Goal: Navigation & Orientation: Find specific page/section

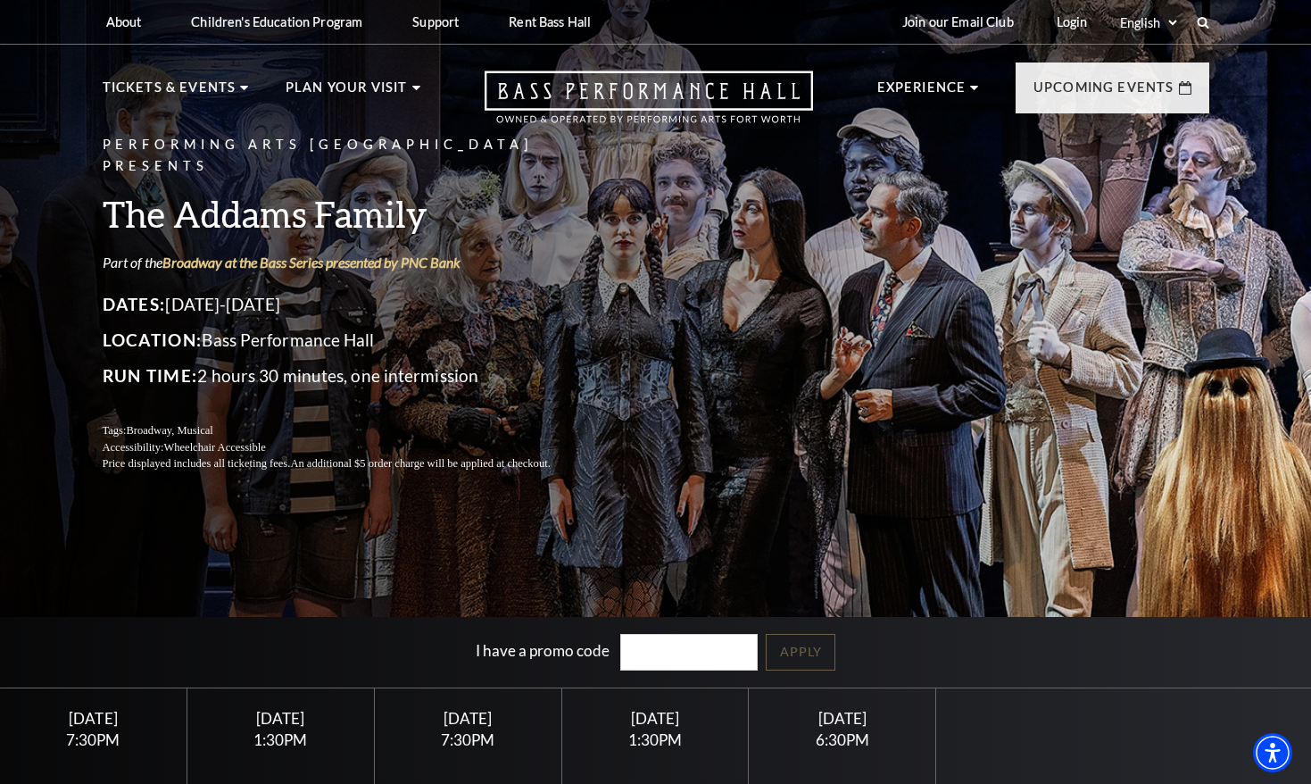
click at [1249, 324] on div "Performing Arts Fort Worth Presents The Addams Family Part of the Broadway at t…" at bounding box center [655, 433] width 1311 height 888
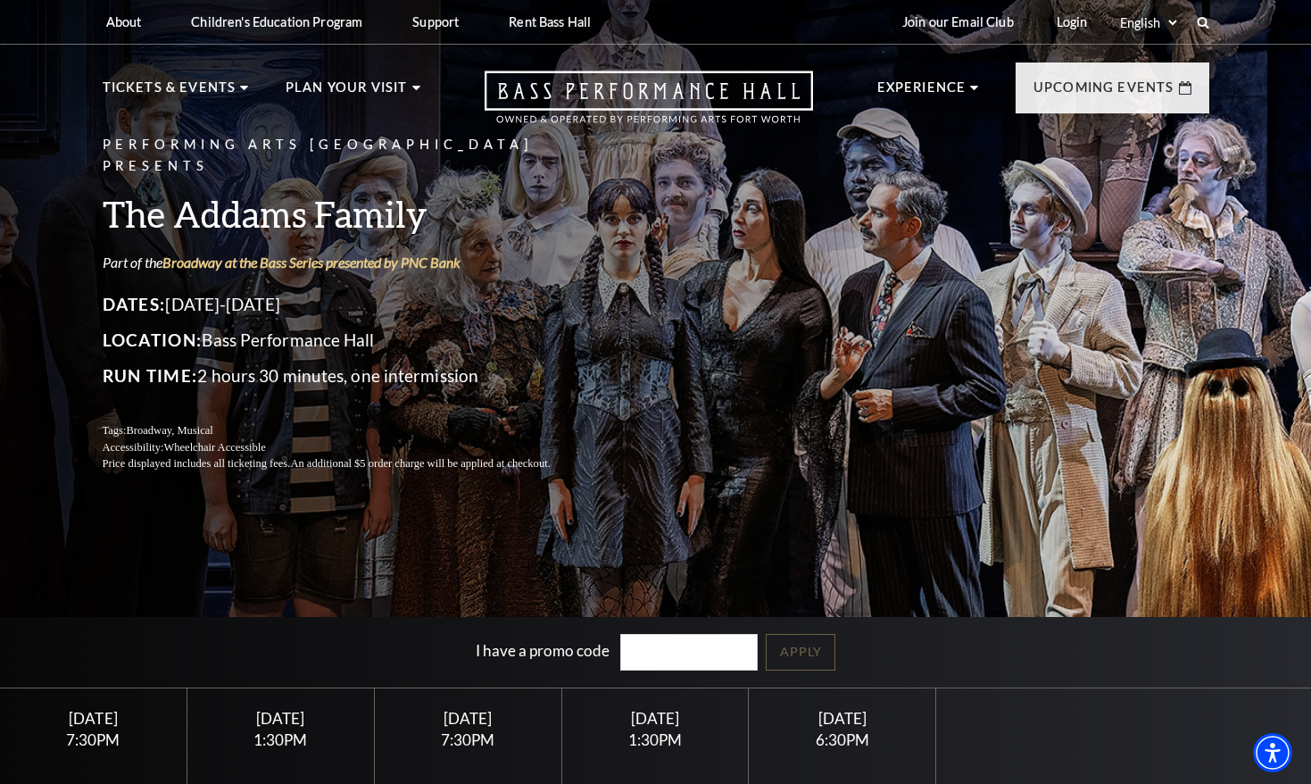
click at [1249, 328] on div "Performing Arts Fort Worth Presents The Addams Family Part of the Broadway at t…" at bounding box center [655, 433] width 1311 height 888
click at [1249, 380] on div "Performing Arts Fort Worth Presents The Addams Family Part of the Broadway at t…" at bounding box center [655, 433] width 1311 height 888
click at [1251, 386] on div "Performing Arts Fort Worth Presents The Addams Family Part of the Broadway at t…" at bounding box center [655, 433] width 1311 height 888
click at [1249, 386] on div "Performing Arts Fort Worth Presents The Addams Family Part of the Broadway at t…" at bounding box center [655, 433] width 1311 height 888
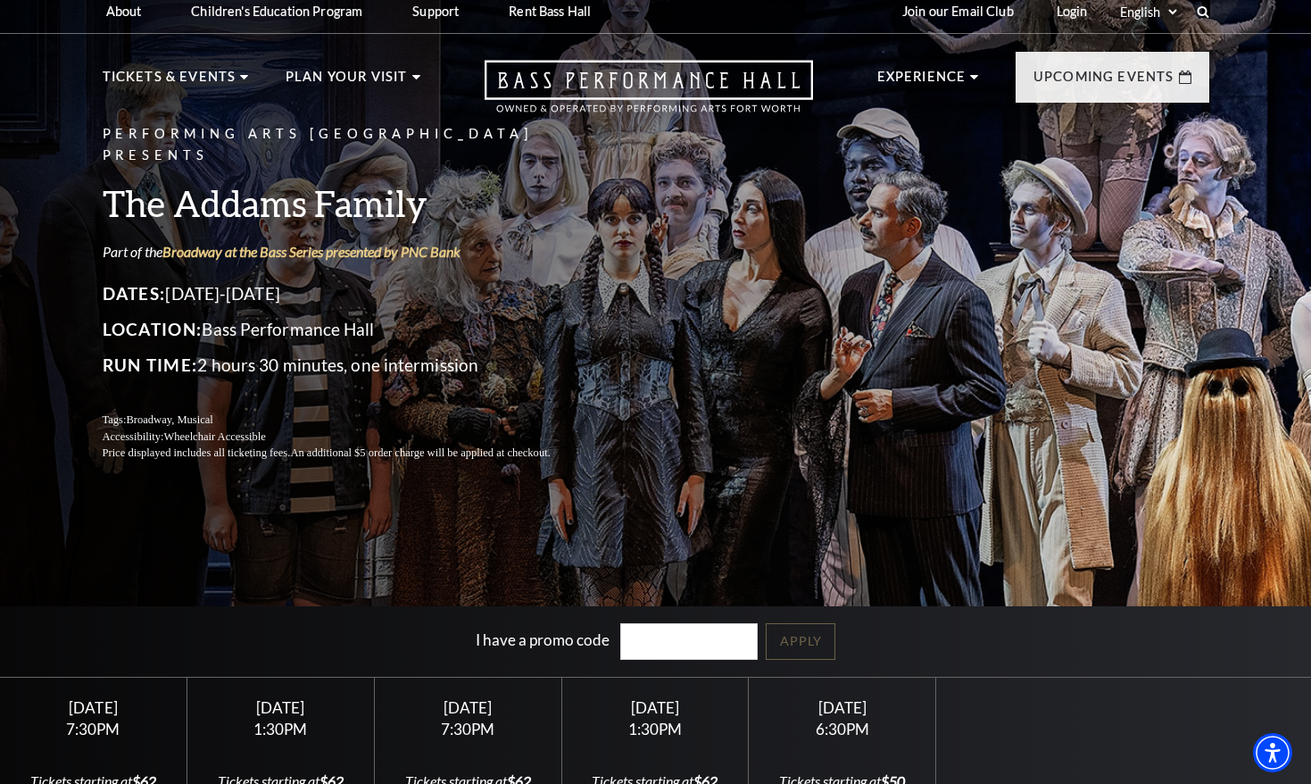
scroll to position [19, 0]
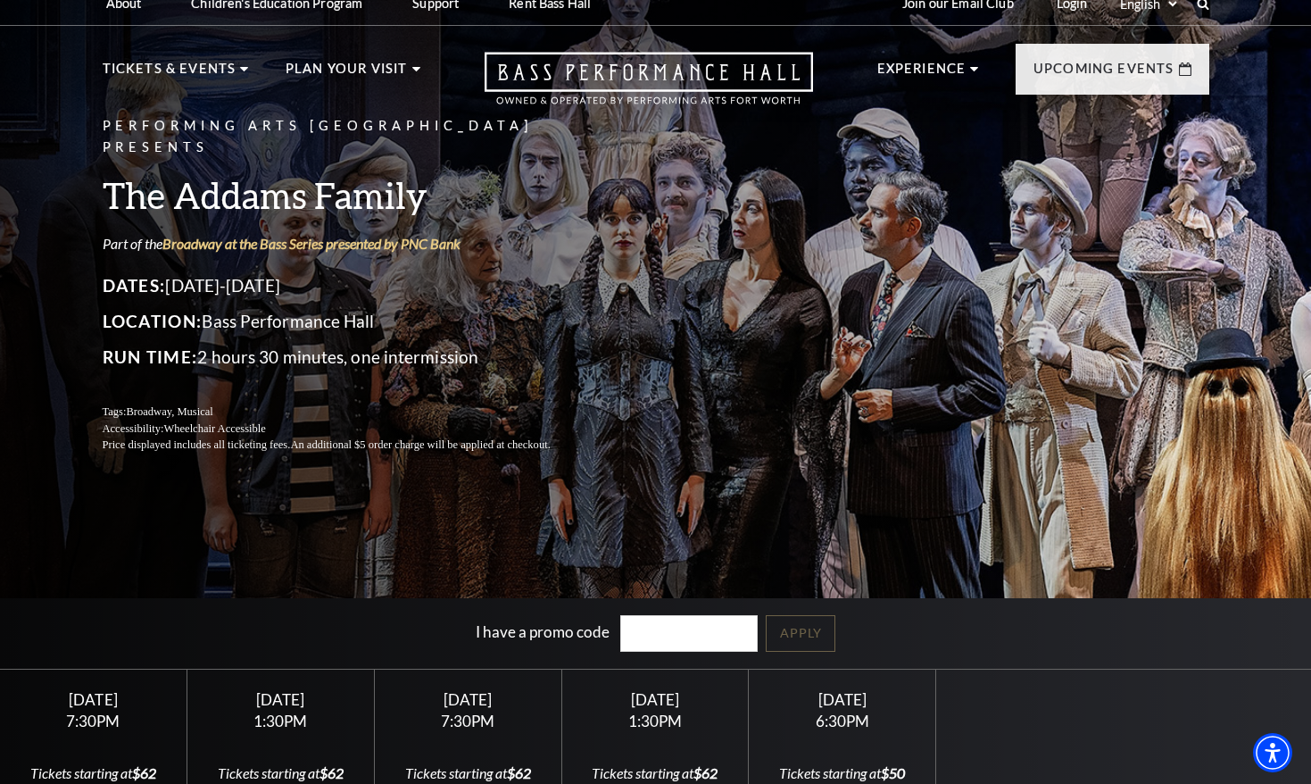
click at [1249, 351] on div "Performing Arts Fort Worth Presents The Addams Family Part of the Broadway at t…" at bounding box center [655, 415] width 1311 height 888
click at [1249, 366] on div "Performing Arts Fort Worth Presents The Addams Family Part of the Broadway at t…" at bounding box center [655, 415] width 1311 height 888
click at [1251, 378] on div "Performing Arts Fort Worth Presents The Addams Family Part of the Broadway at t…" at bounding box center [655, 415] width 1311 height 888
click at [1249, 381] on div "Performing Arts Fort Worth Presents The Addams Family Part of the Broadway at t…" at bounding box center [655, 415] width 1311 height 888
click at [1249, 377] on div "Performing Arts Fort Worth Presents The Addams Family Part of the Broadway at t…" at bounding box center [655, 415] width 1311 height 888
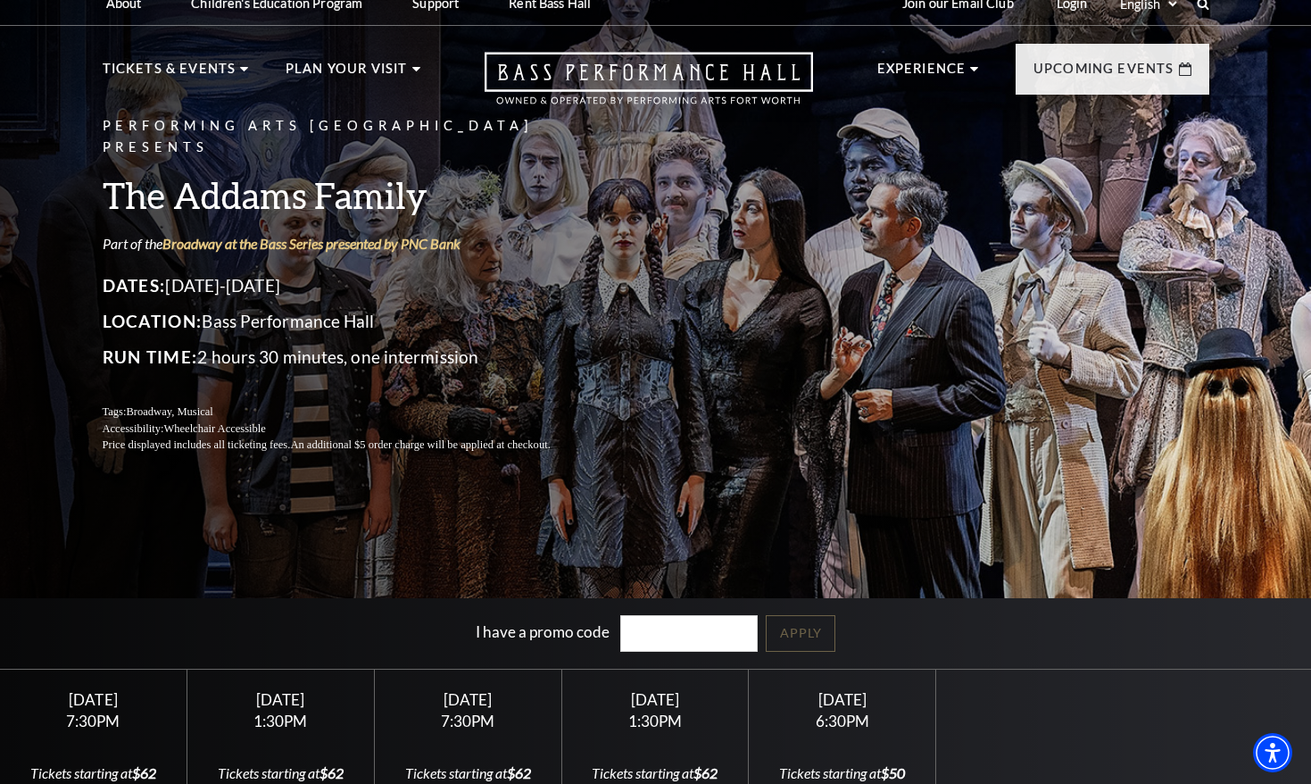
click at [1249, 381] on div "Performing Arts Fort Worth Presents The Addams Family Part of the Broadway at t…" at bounding box center [655, 415] width 1311 height 888
